Goal: Communication & Community: Answer question/provide support

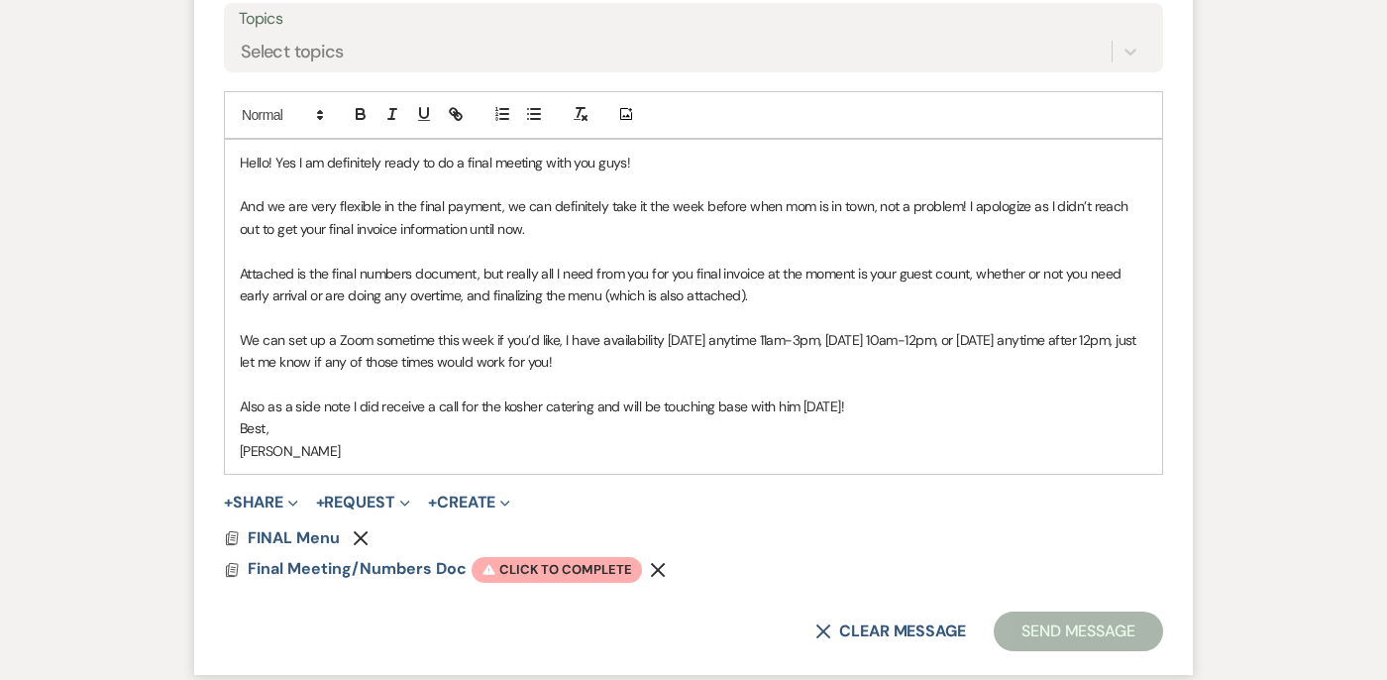
scroll to position [6742, 0]
click at [653, 561] on use "button" at bounding box center [658, 568] width 15 height 15
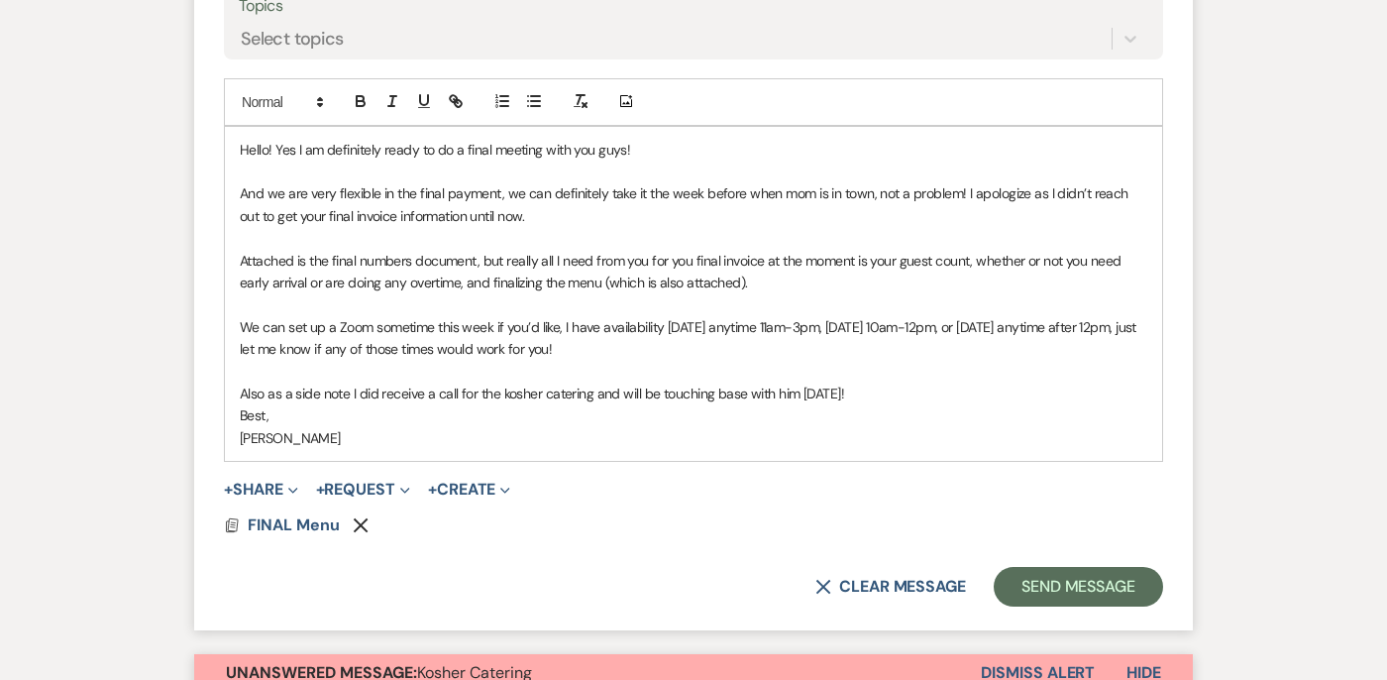
scroll to position [6758, 0]
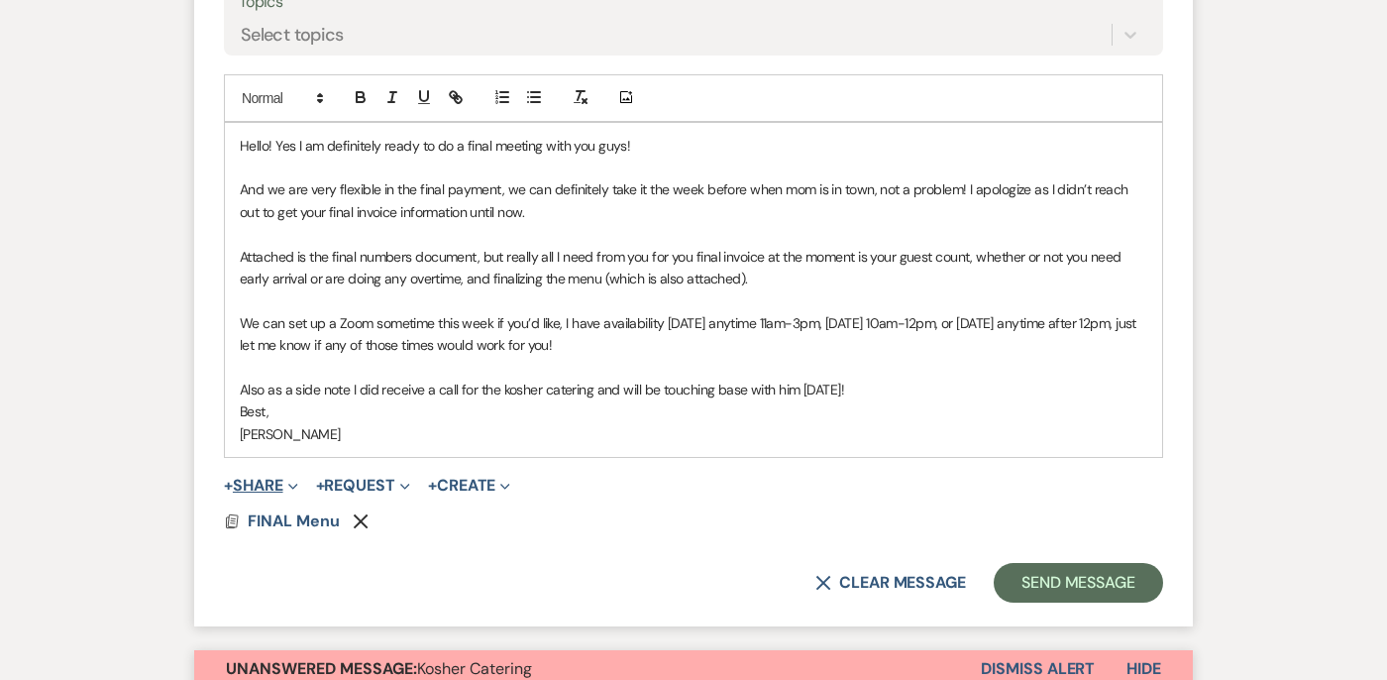
click at [277, 478] on button "+ Share Expand" at bounding box center [261, 486] width 74 height 16
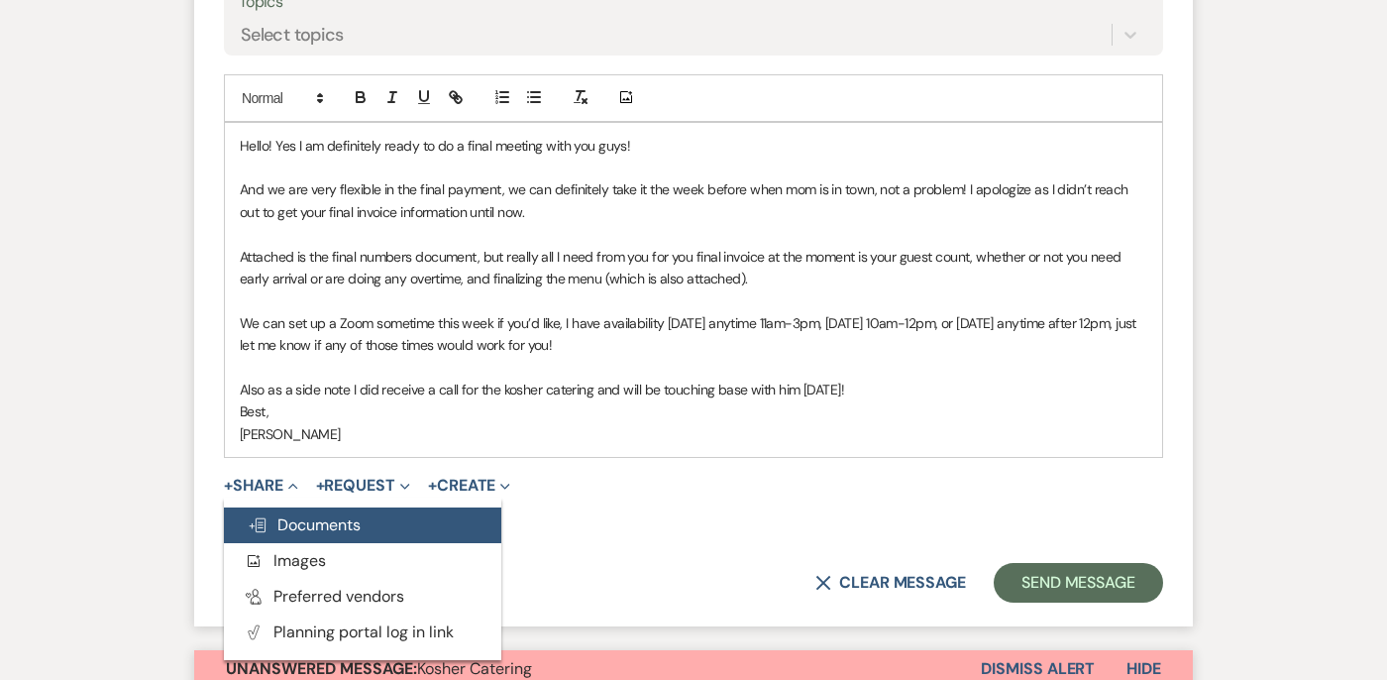
click at [284, 514] on span "Doc Upload Documents" at bounding box center [304, 524] width 113 height 21
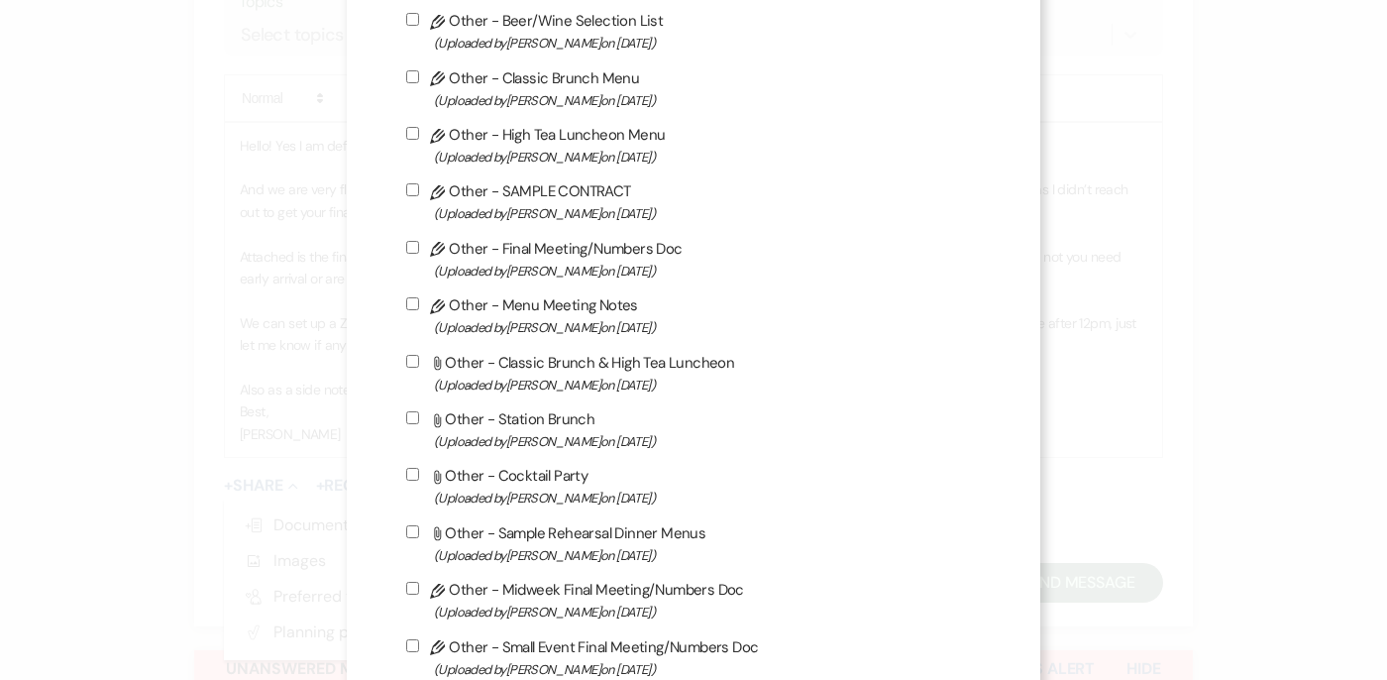
scroll to position [2771, 0]
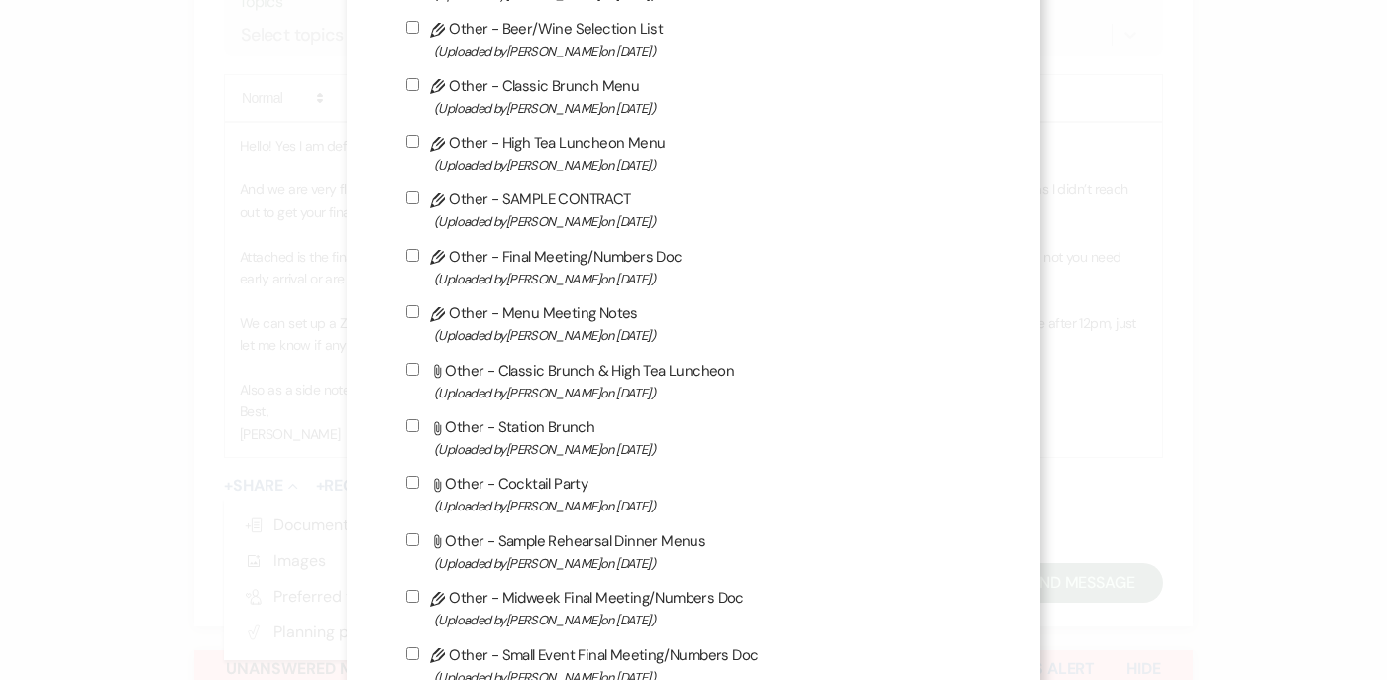
click at [418, 256] on input "Pencil Other - Final Meeting/Numbers Doc (Uploaded by Lori Wodicka on Sep 20th,…" at bounding box center [412, 255] width 13 height 13
checkbox input "true"
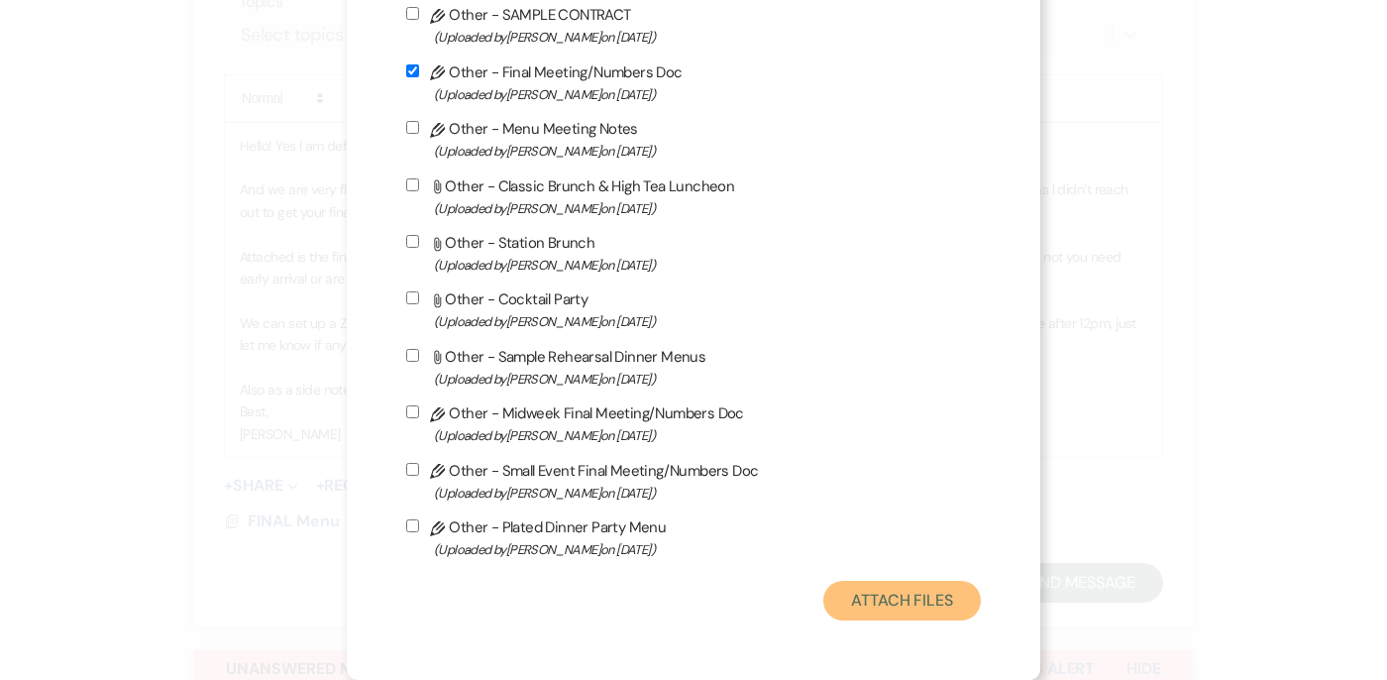
click at [871, 598] on button "Attach Files" at bounding box center [902, 601] width 158 height 40
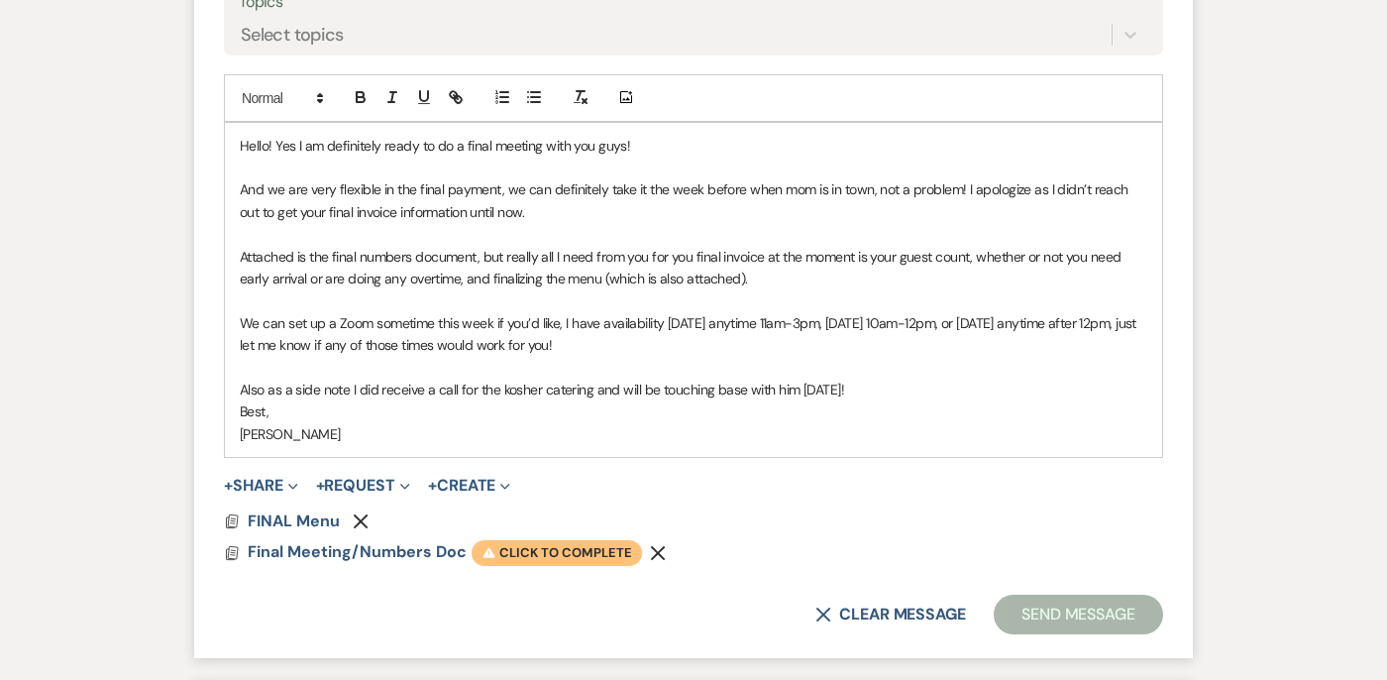
click at [597, 540] on span "Warning Click to complete" at bounding box center [557, 553] width 170 height 26
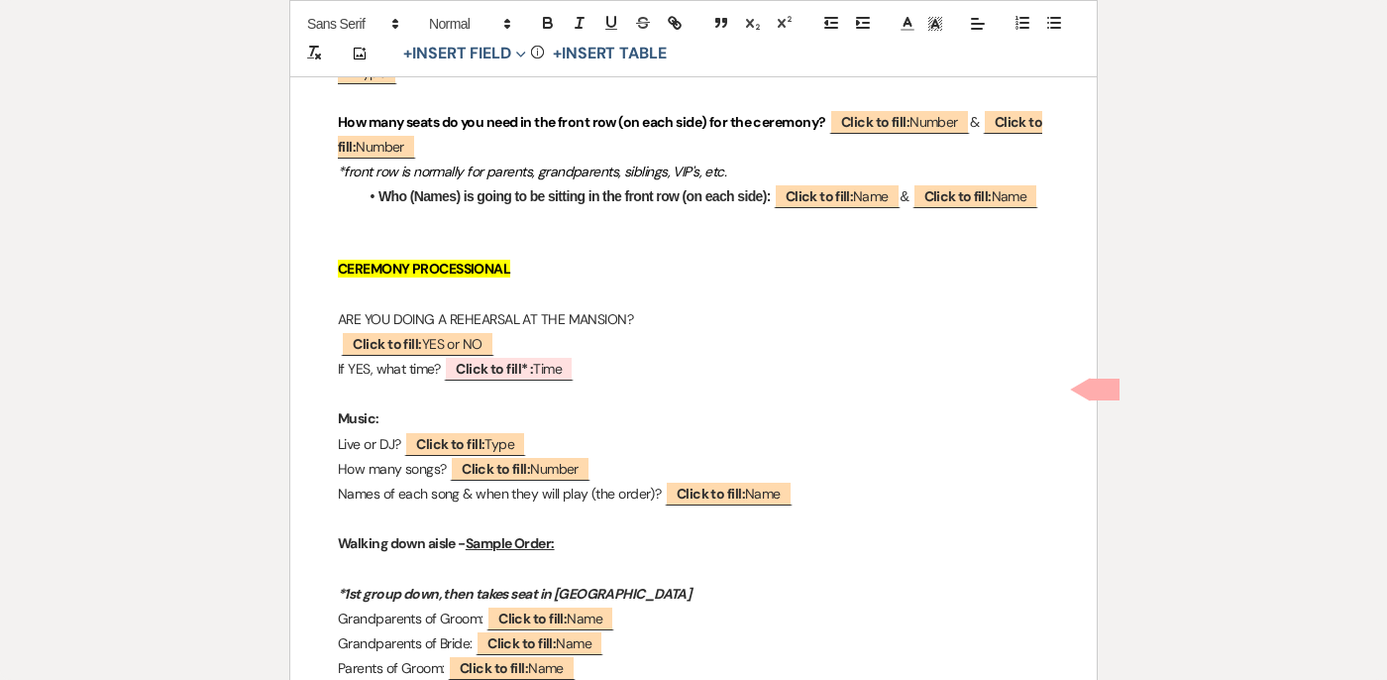
scroll to position [4236, 0]
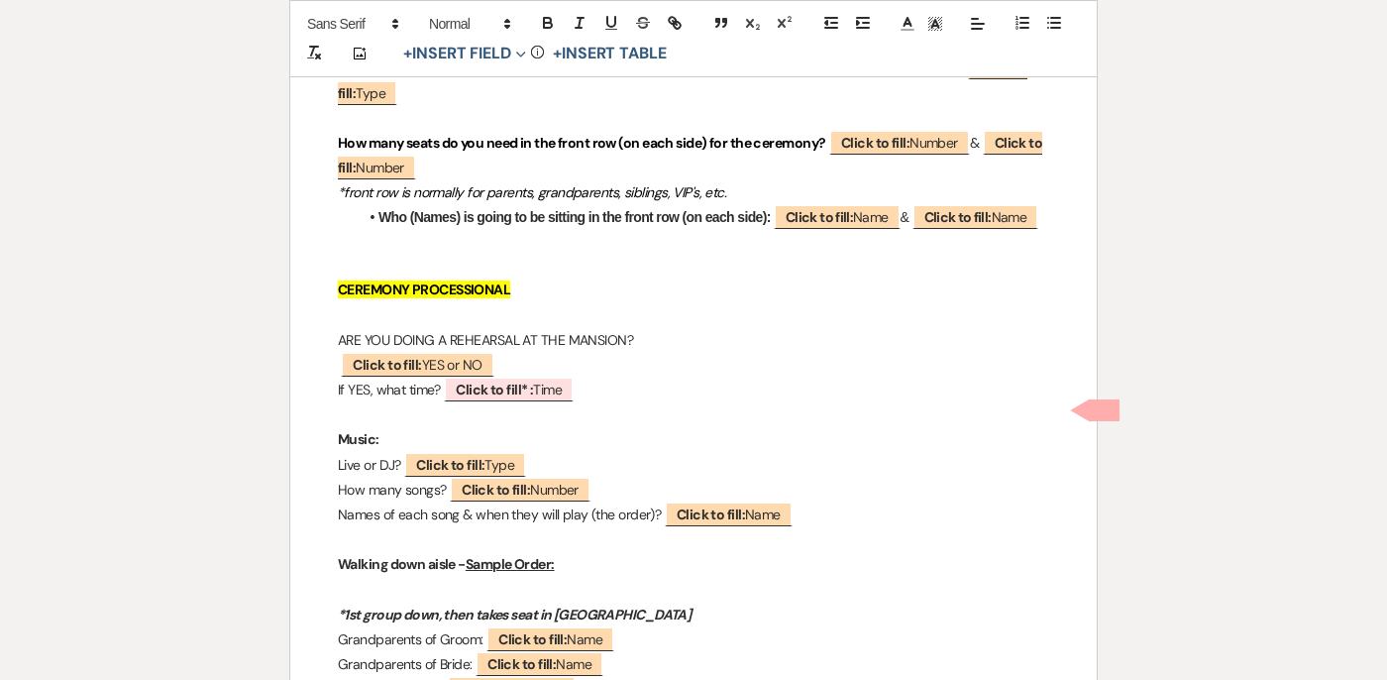
click at [1101, 412] on span at bounding box center [1105, 410] width 30 height 22
click at [505, 398] on b "Click to fill* :" at bounding box center [494, 389] width 77 height 18
select select "owner"
select select "Time"
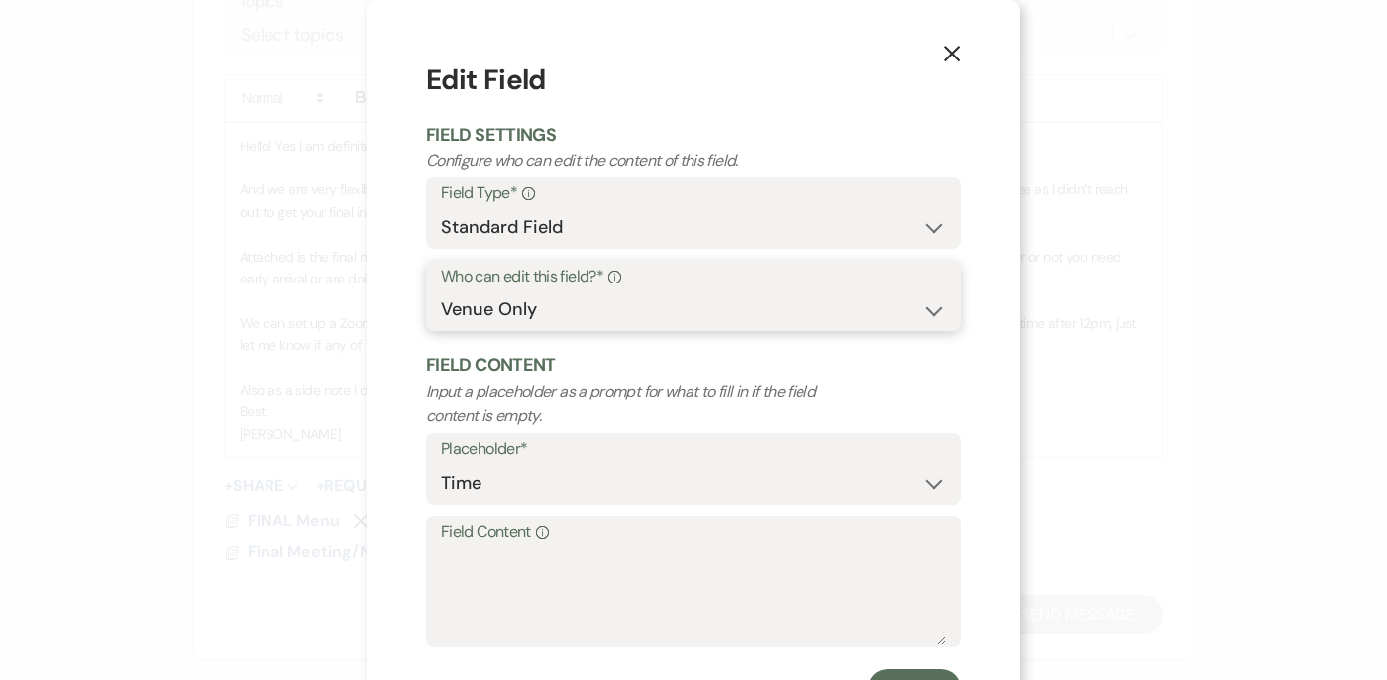
click at [483, 308] on select "Both Venue & Client Client Only Venue Only" at bounding box center [693, 309] width 505 height 39
select select "clientAndOwner"
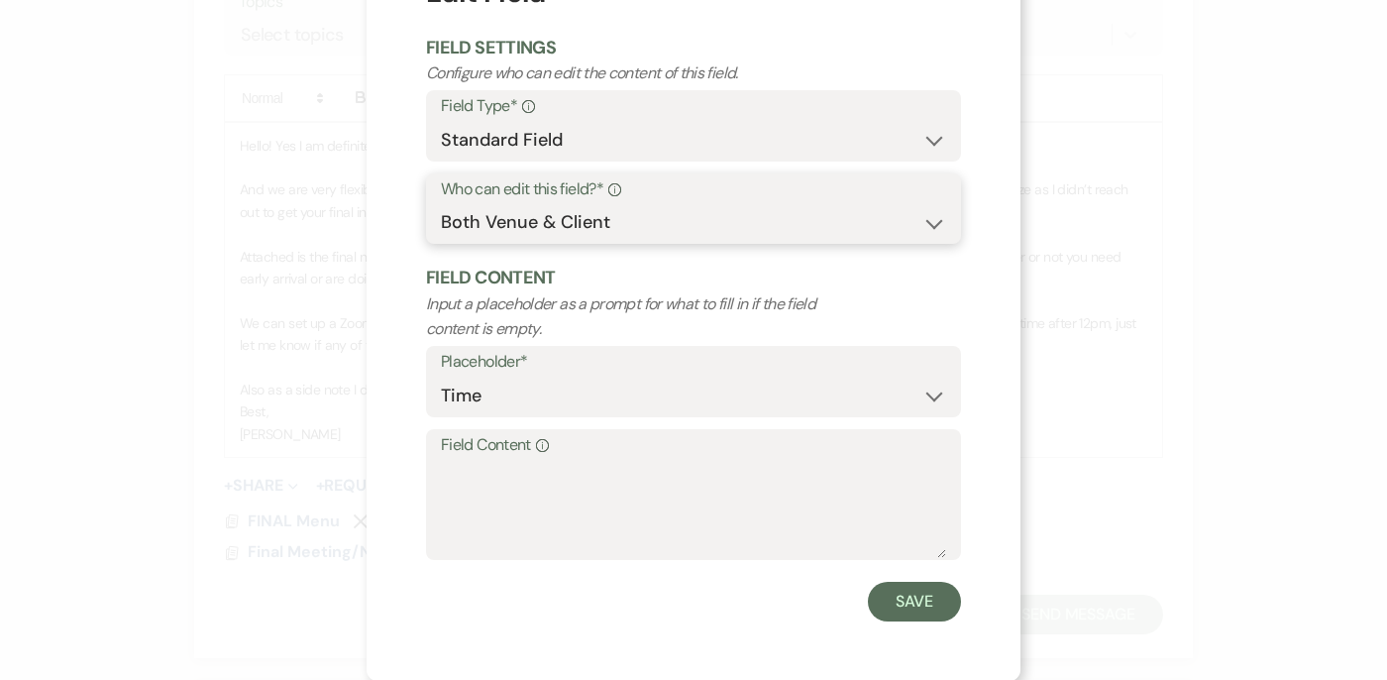
scroll to position [88, 0]
click at [907, 602] on button "Save" at bounding box center [914, 601] width 93 height 40
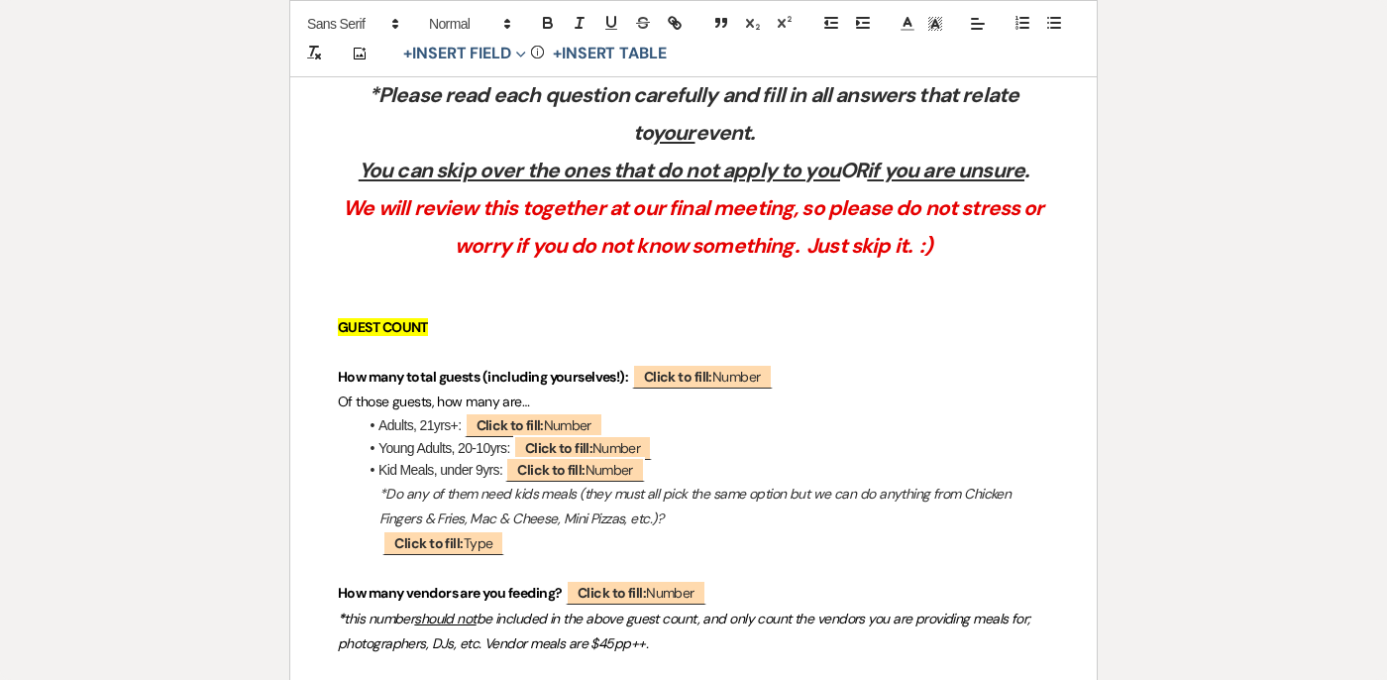
scroll to position [0, 0]
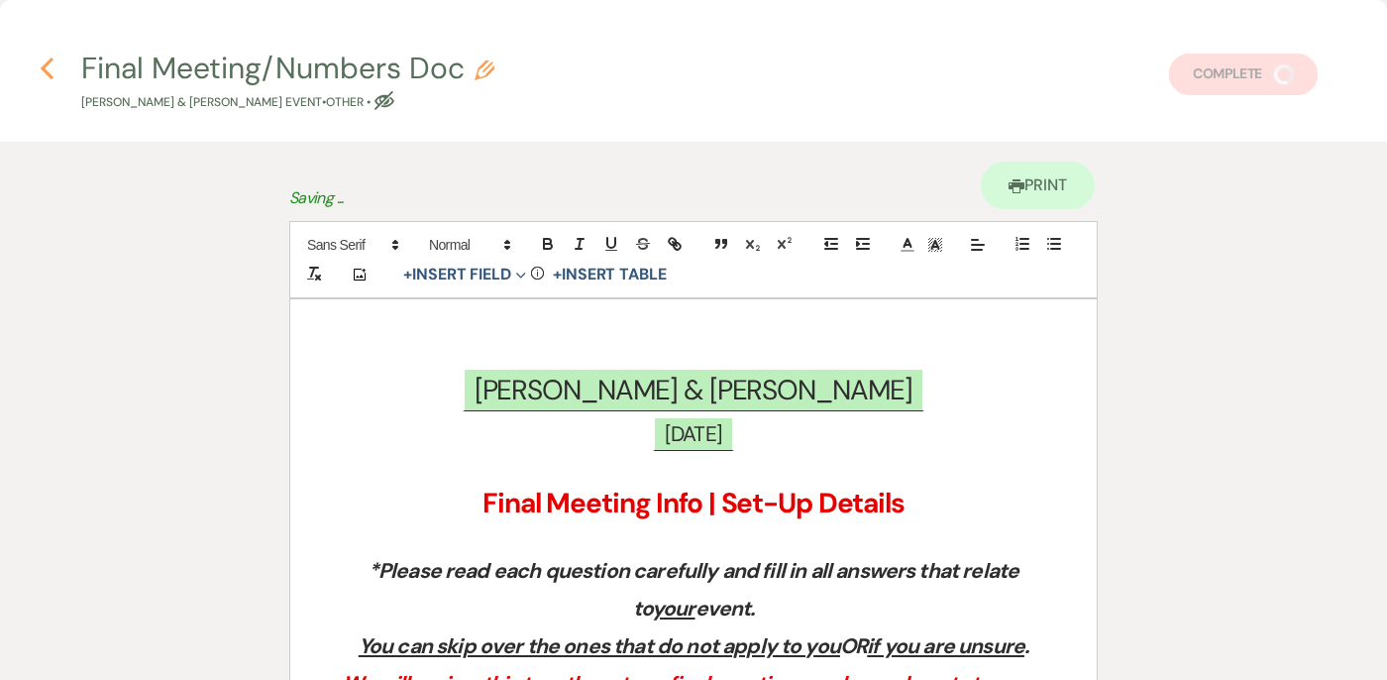
click at [51, 62] on icon "Previous" at bounding box center [47, 68] width 15 height 24
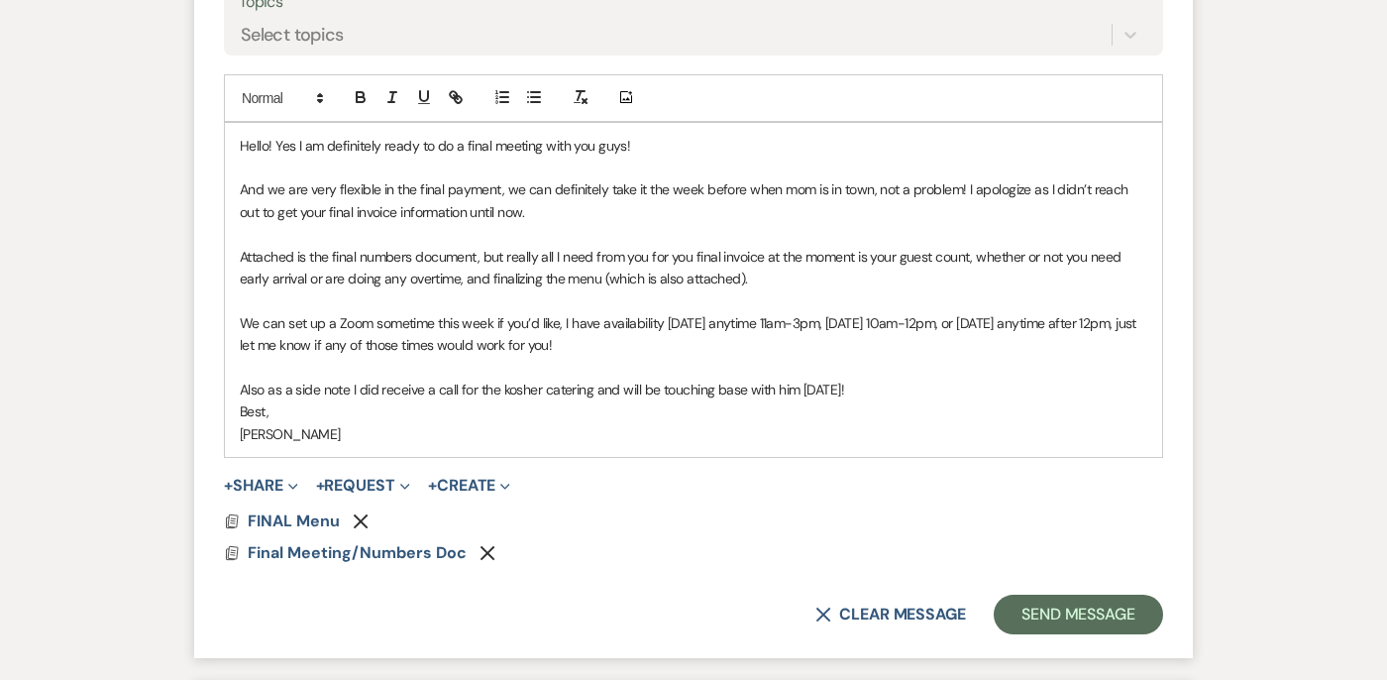
click at [273, 135] on p "Hello! Yes I am definitely ready to do a final meeting with you guys!" at bounding box center [694, 146] width 908 height 22
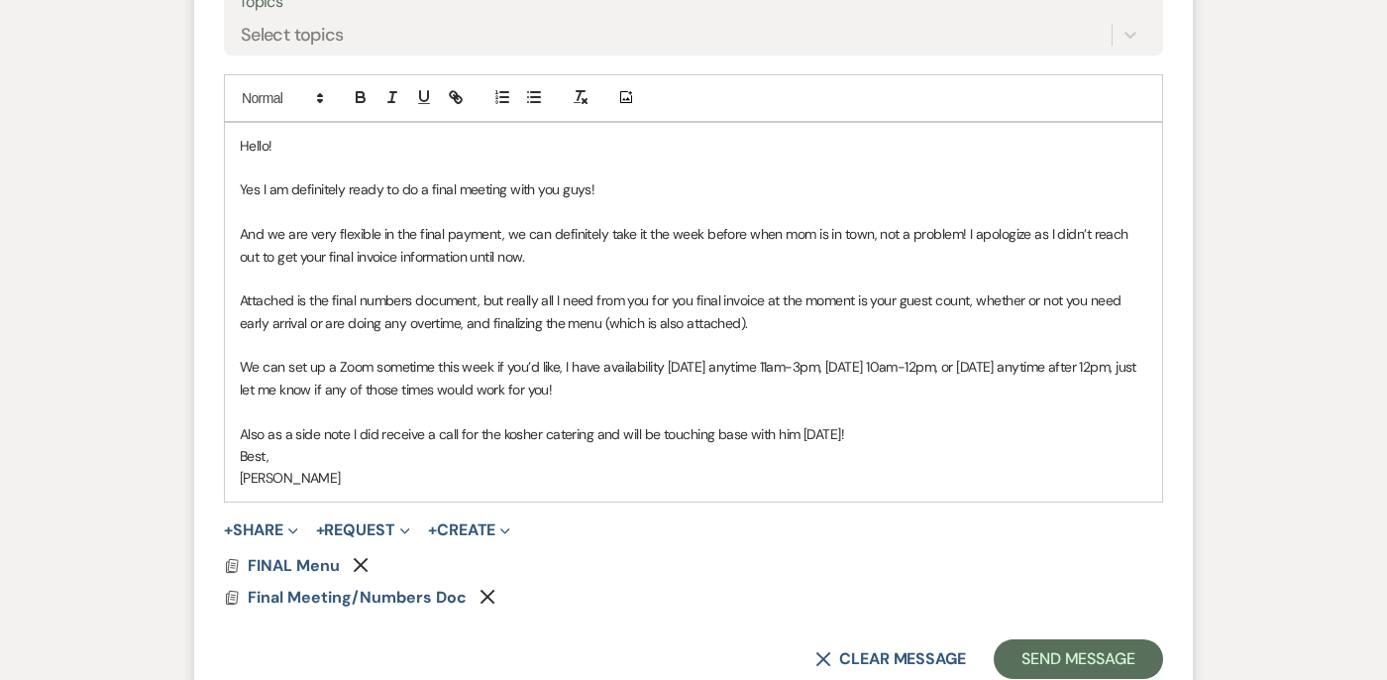
click at [241, 223] on p "And we are very flexible in the final payment, we can definitely take it the we…" at bounding box center [694, 245] width 908 height 45
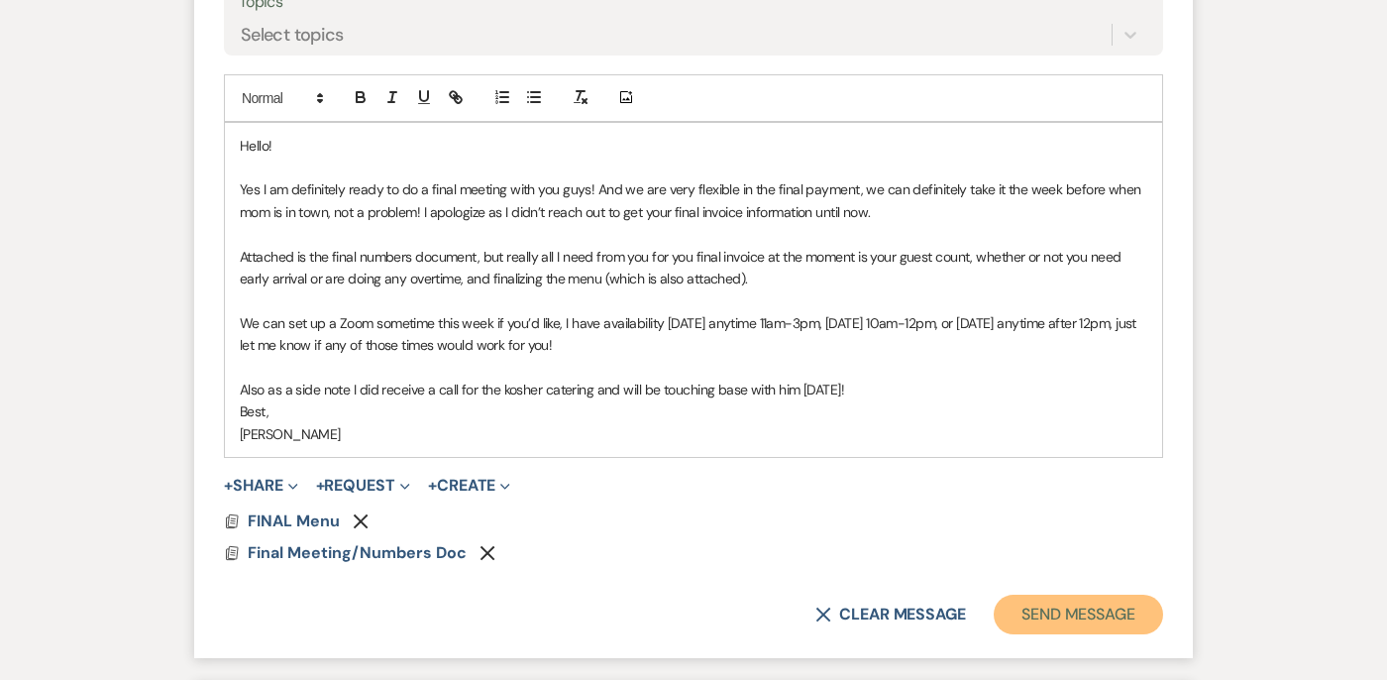
click at [1029, 594] on button "Send Message" at bounding box center [1078, 614] width 169 height 40
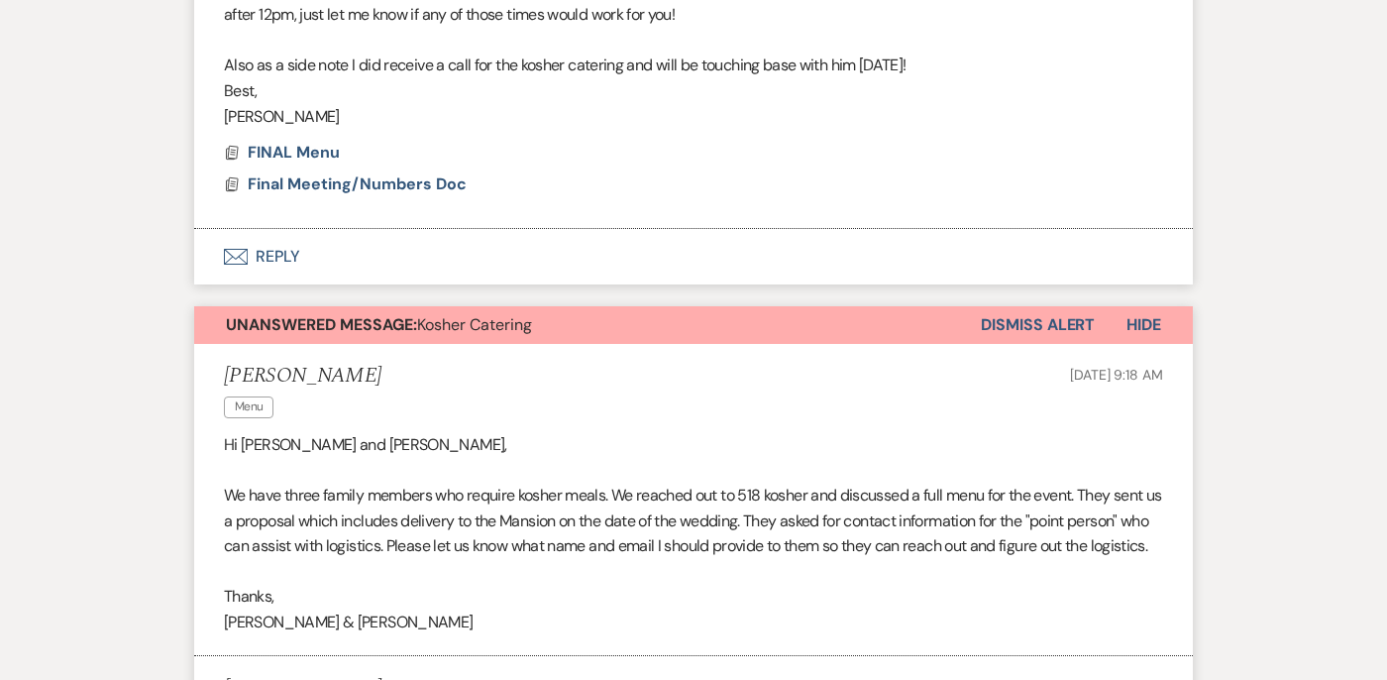
scroll to position [6769, 0]
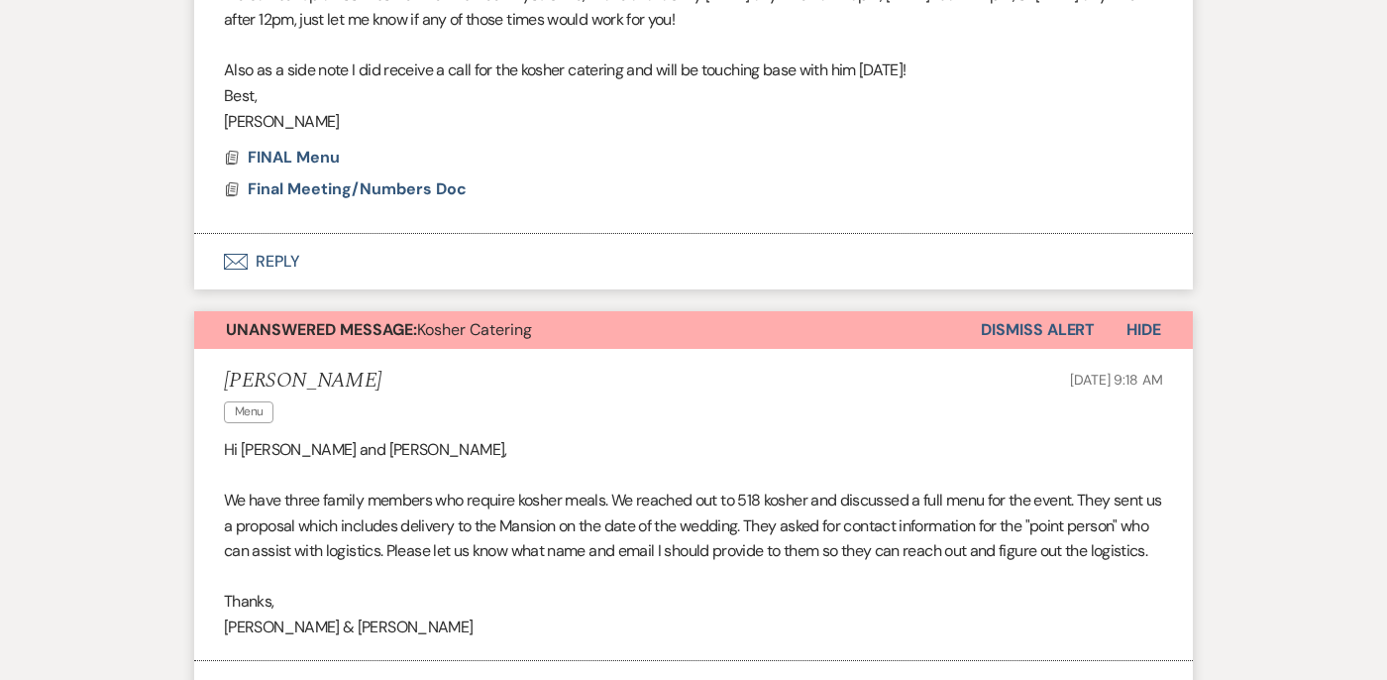
click at [1057, 311] on button "Dismiss Alert" at bounding box center [1038, 330] width 114 height 38
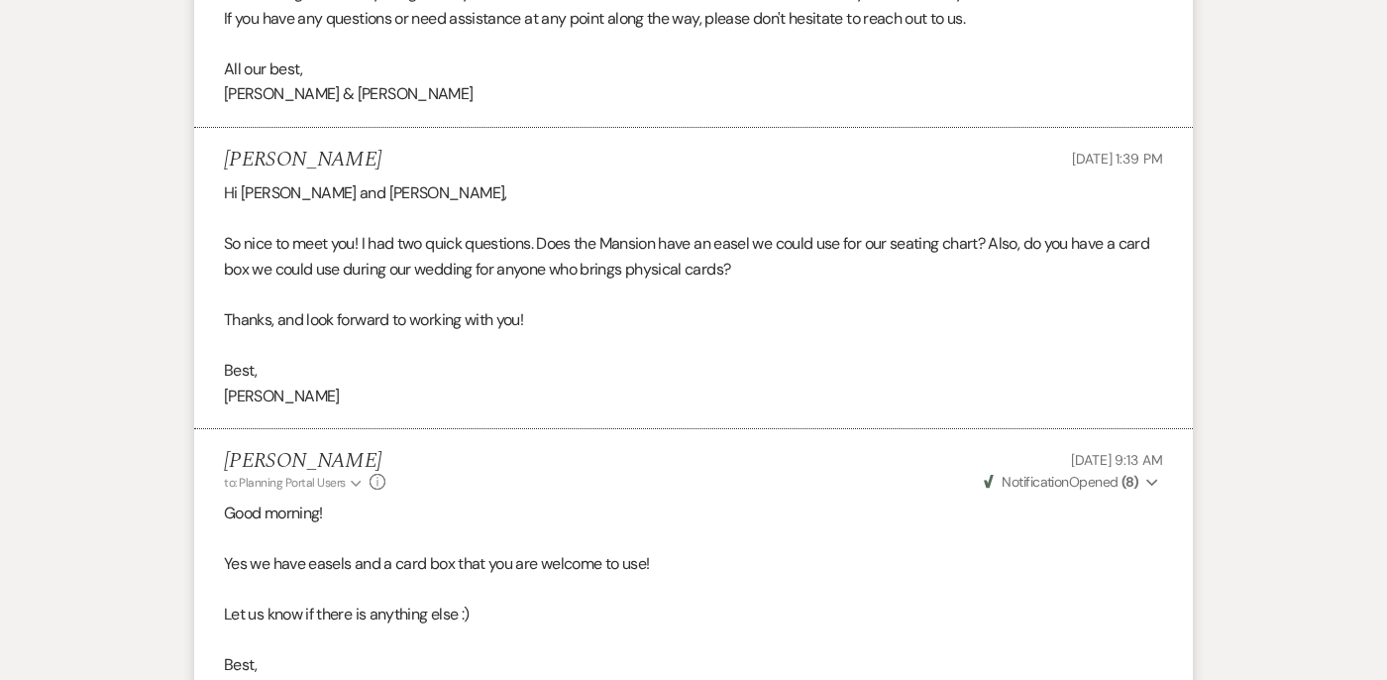
scroll to position [0, 0]
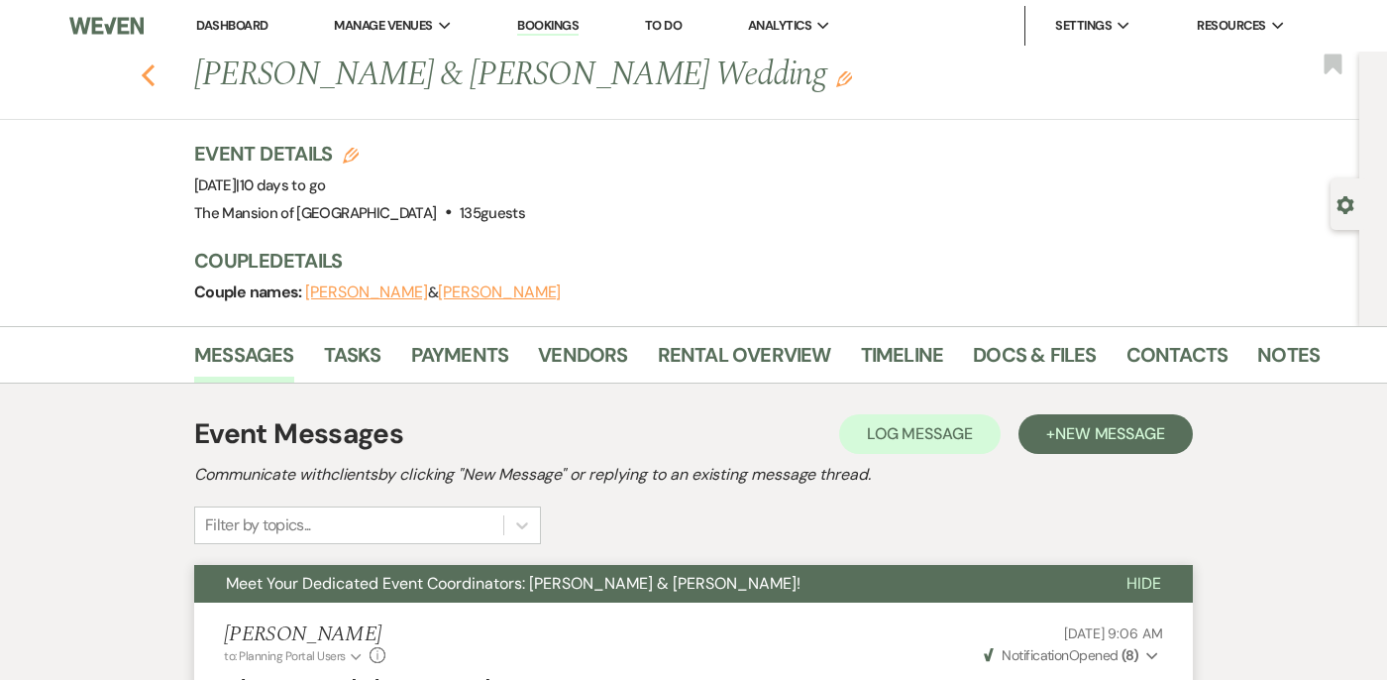
click at [149, 73] on icon "Previous" at bounding box center [148, 75] width 15 height 24
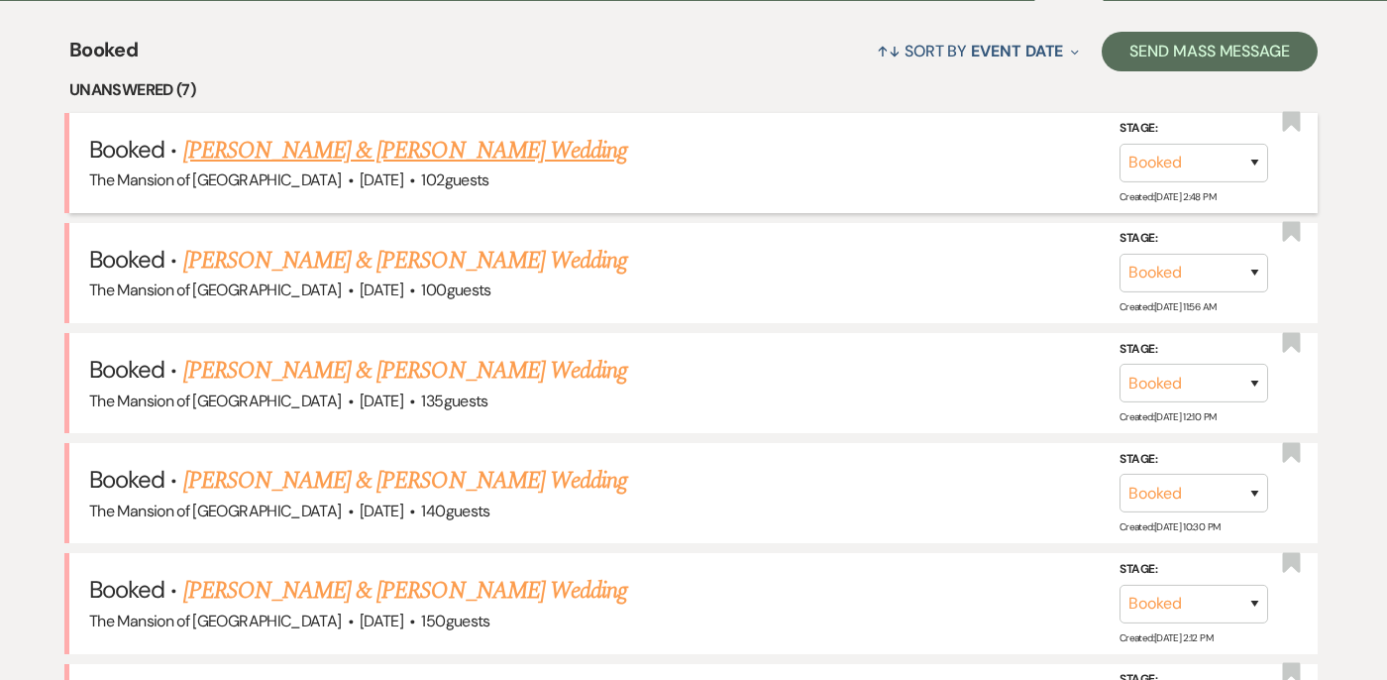
click at [264, 149] on link "[PERSON_NAME] & [PERSON_NAME] Wedding" at bounding box center [405, 151] width 444 height 36
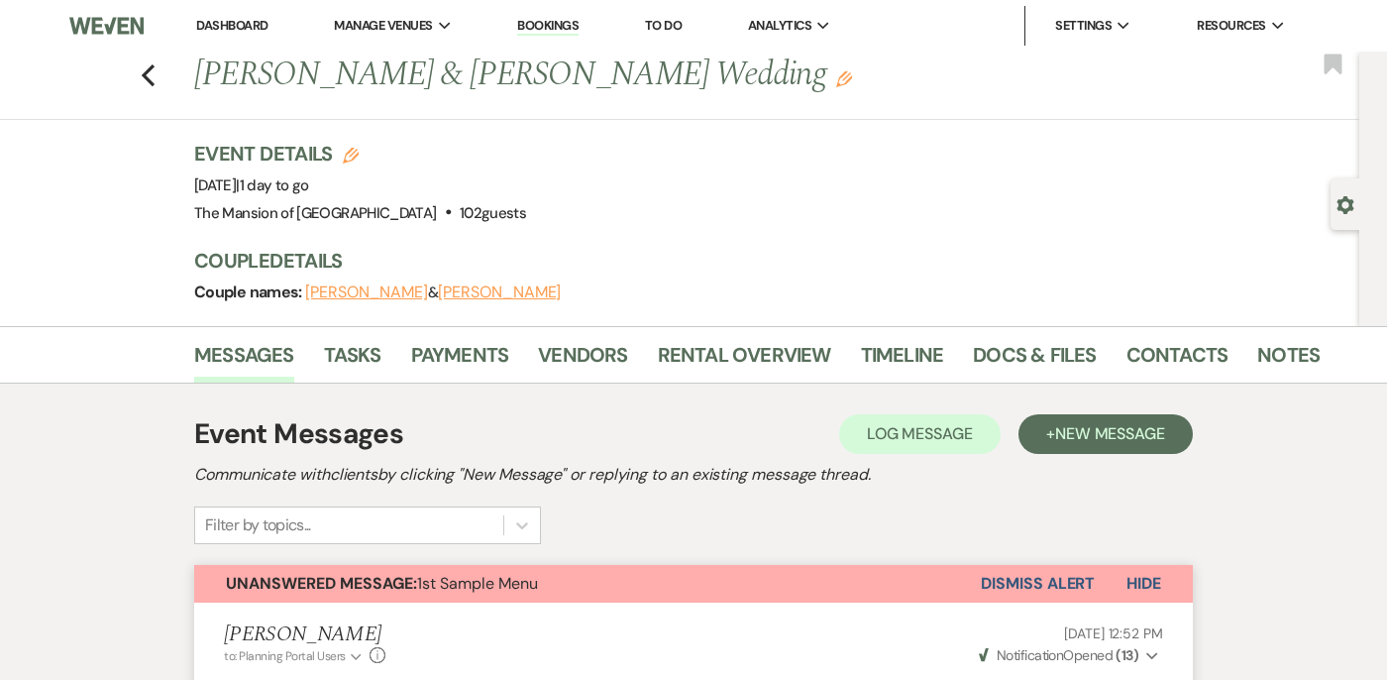
click at [987, 570] on button "Dismiss Alert" at bounding box center [1038, 584] width 114 height 38
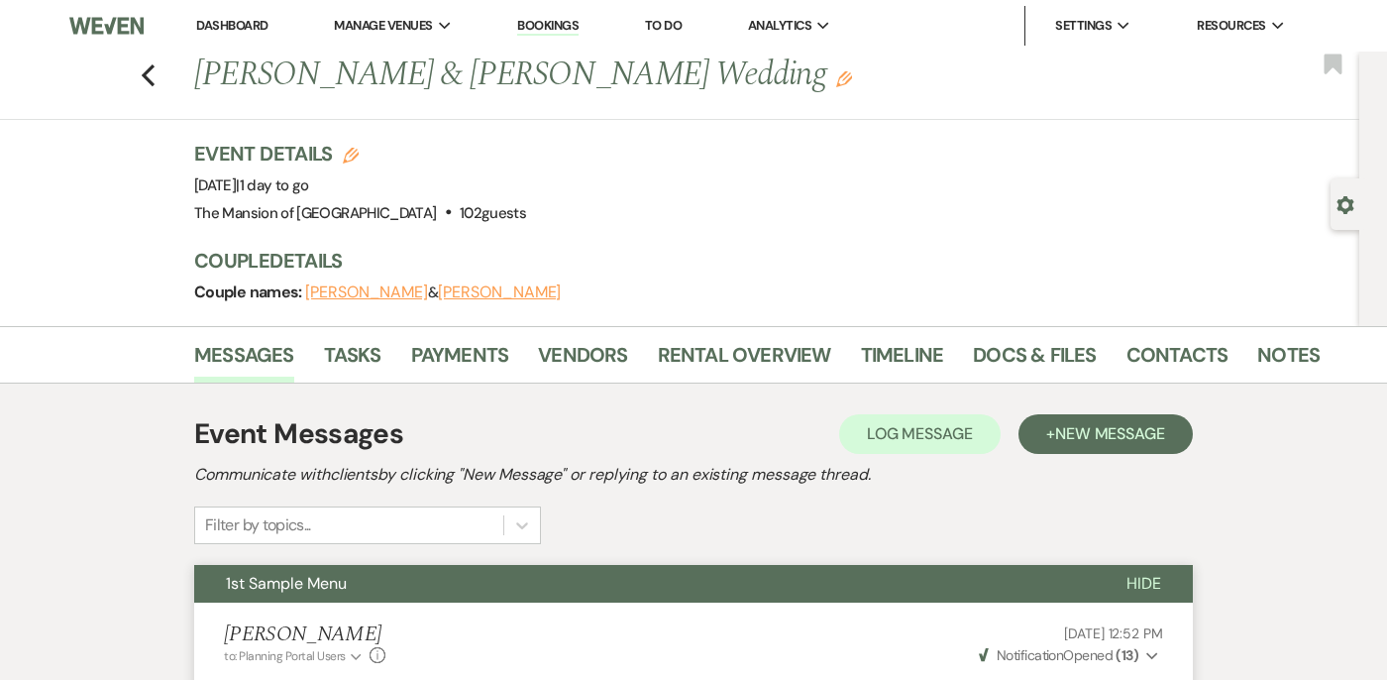
click at [158, 78] on div "Previous [PERSON_NAME] & [PERSON_NAME] Wedding Edit Bookmark" at bounding box center [674, 86] width 1369 height 68
click at [150, 78] on icon "Previous" at bounding box center [148, 75] width 15 height 24
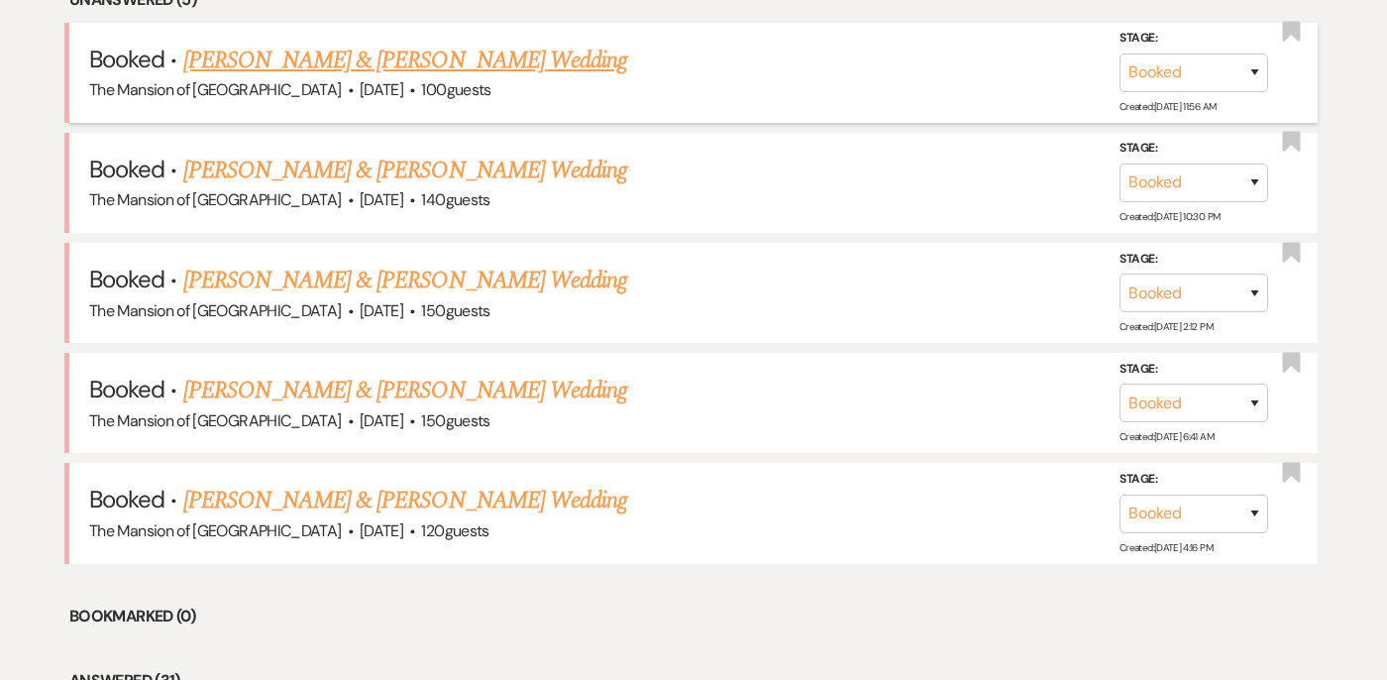
scroll to position [852, 0]
